Goal: Task Accomplishment & Management: Manage account settings

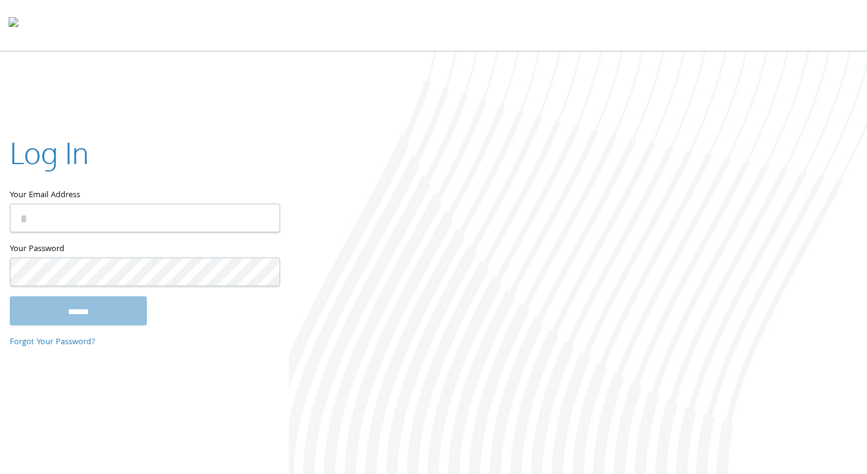
click at [47, 220] on input "Your Email Address" at bounding box center [145, 218] width 270 height 29
type input "**********"
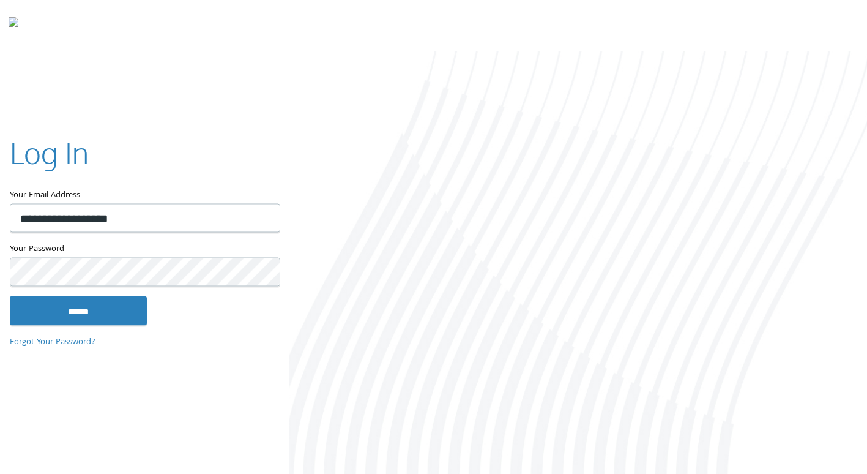
click at [10, 296] on input "******" at bounding box center [78, 310] width 137 height 29
